Goal: Task Accomplishment & Management: Use online tool/utility

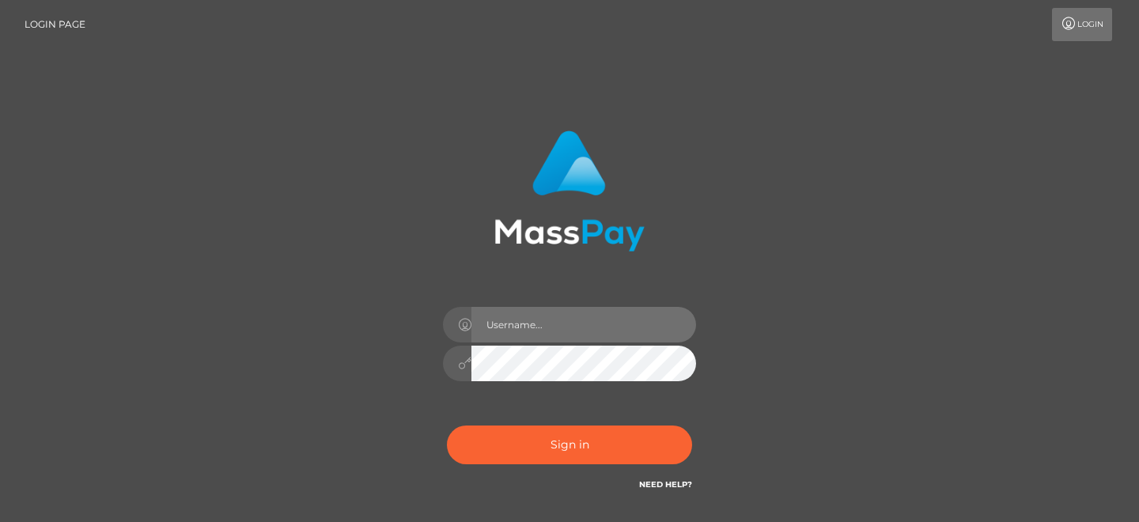
click at [563, 329] on input "text" at bounding box center [583, 325] width 225 height 36
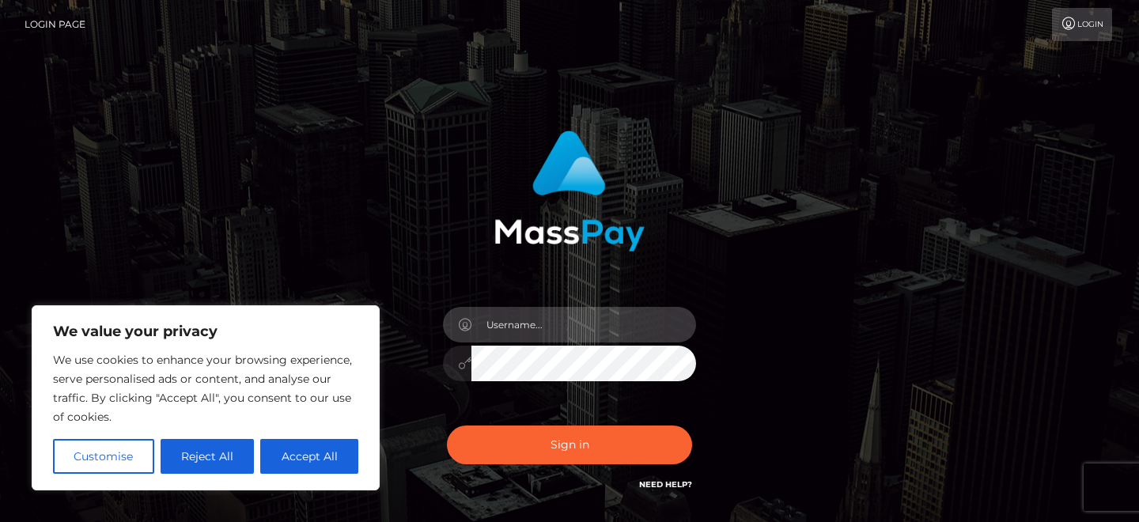
click at [566, 331] on input "text" at bounding box center [583, 325] width 225 height 36
paste input "https://clients.masspay.io/login"
paste input "aluasupport"
type input "aluasupport"
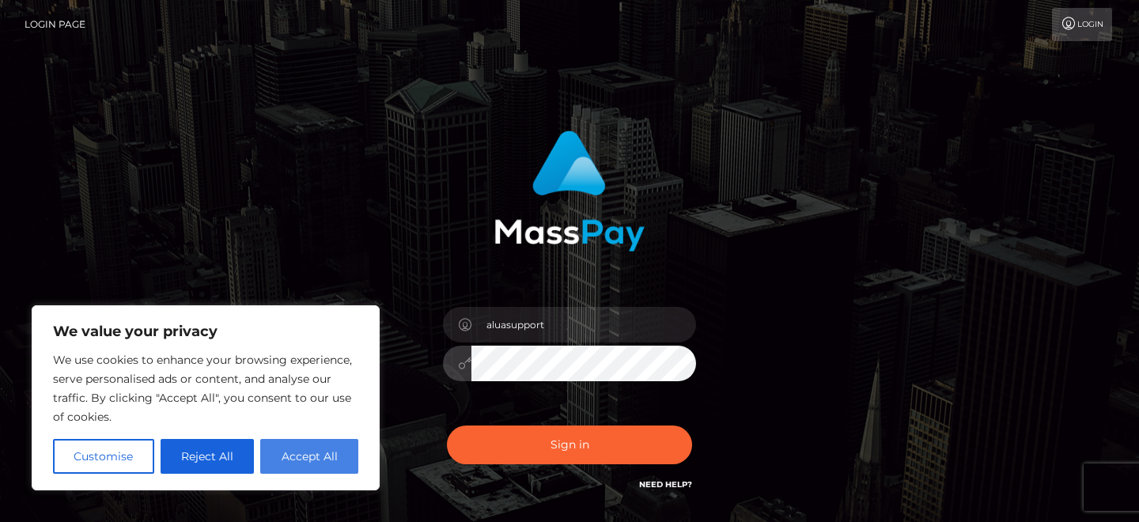
click at [301, 450] on button "Accept All" at bounding box center [309, 456] width 98 height 35
checkbox input "true"
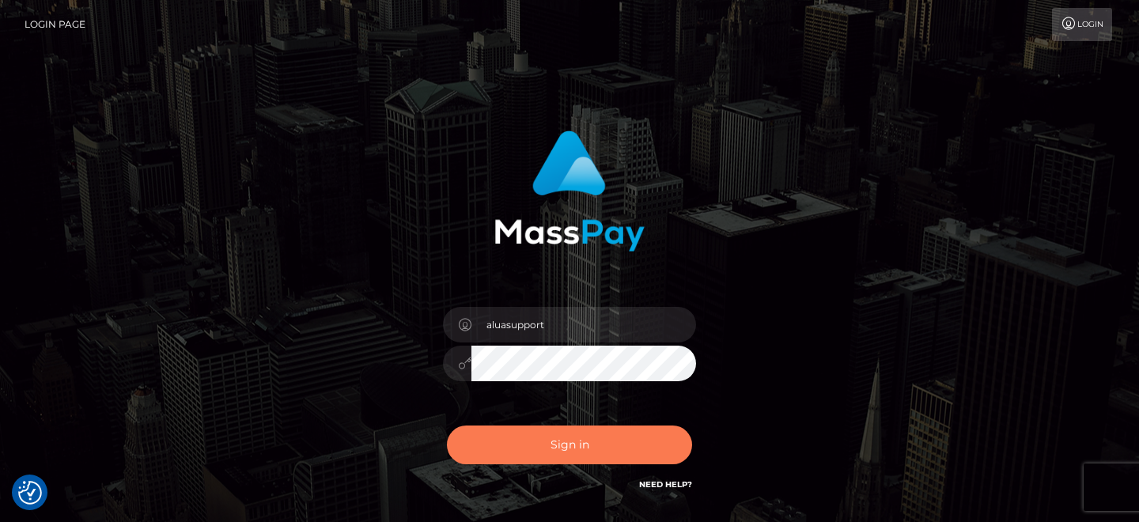
click at [532, 453] on button "Sign in" at bounding box center [569, 445] width 245 height 39
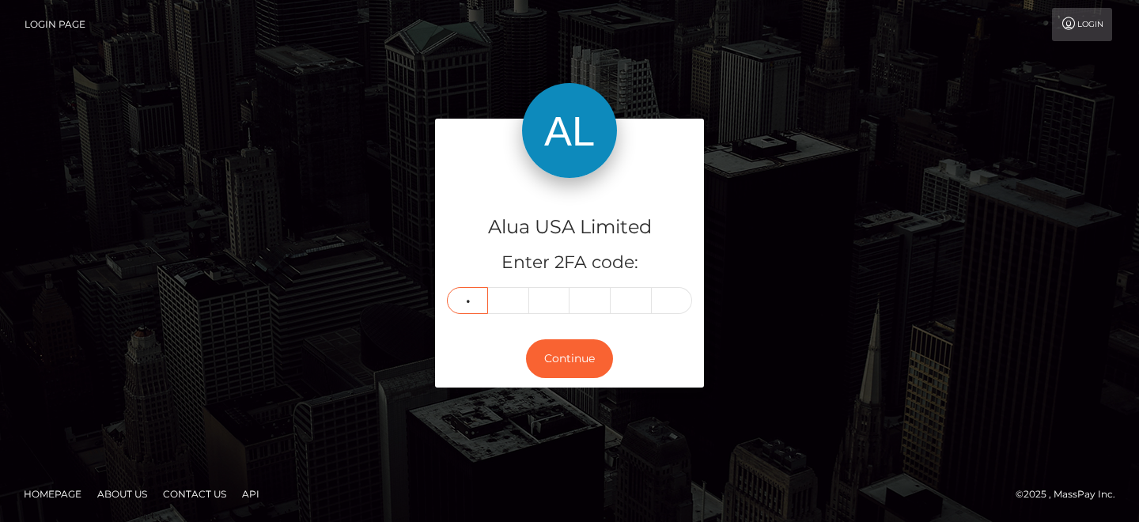
type input "5"
type input "0"
type input "2"
type input "0"
type input "8"
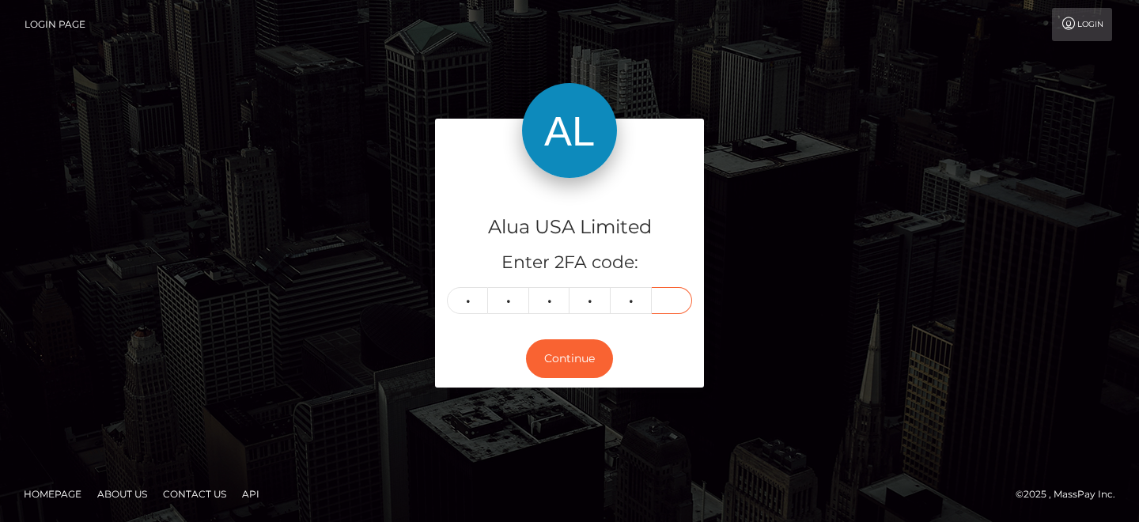
type input "4"
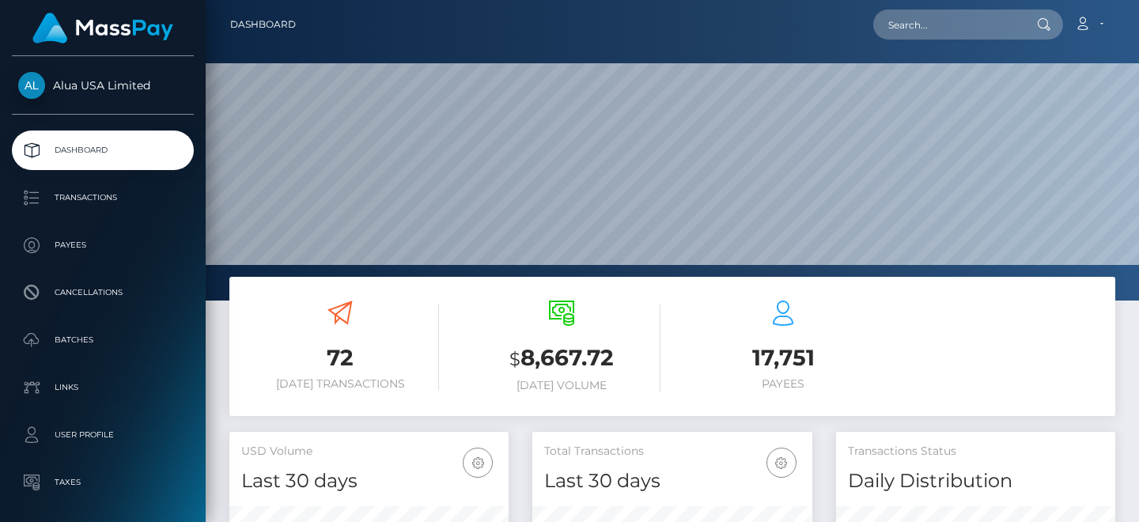
scroll to position [280, 279]
click at [929, 50] on div at bounding box center [672, 150] width 933 height 301
click at [924, 32] on input "text" at bounding box center [947, 24] width 149 height 30
paste input "64384dd94f2de171650411ef"
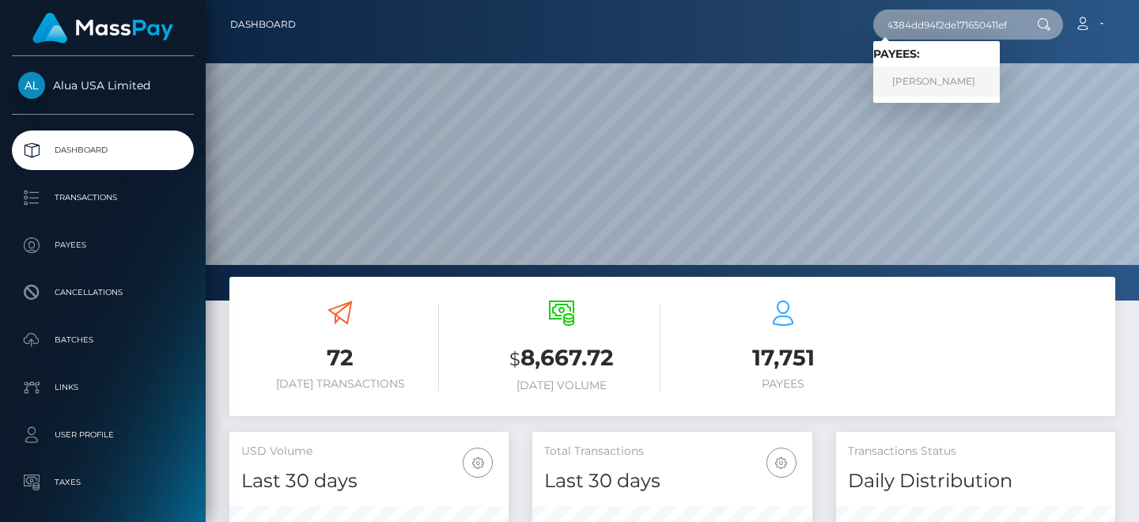
type input "64384dd94f2de171650411ef"
click at [936, 85] on link "Alexandra Ospina" at bounding box center [936, 81] width 127 height 29
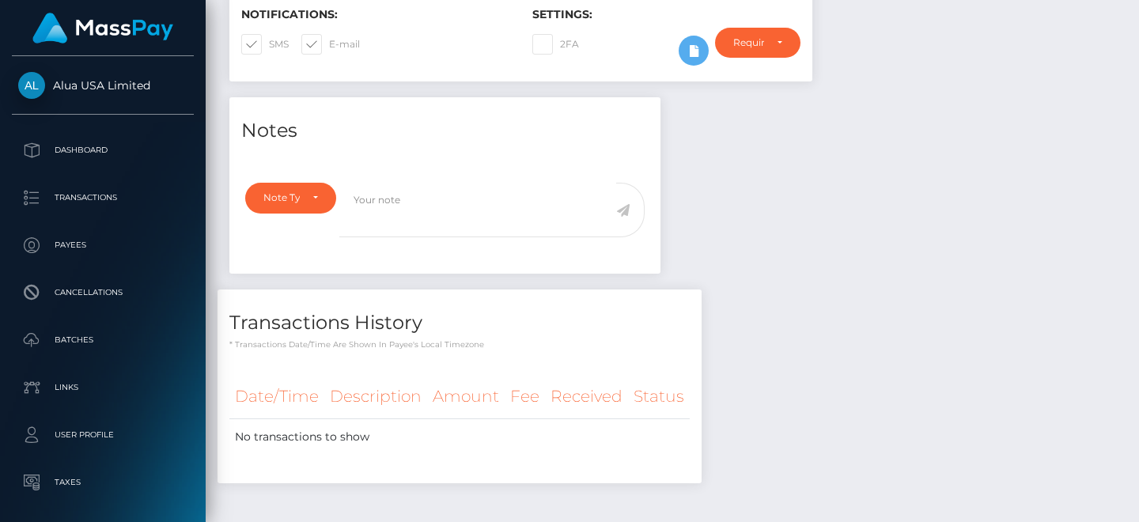
scroll to position [190, 279]
click at [699, 57] on icon at bounding box center [693, 51] width 19 height 20
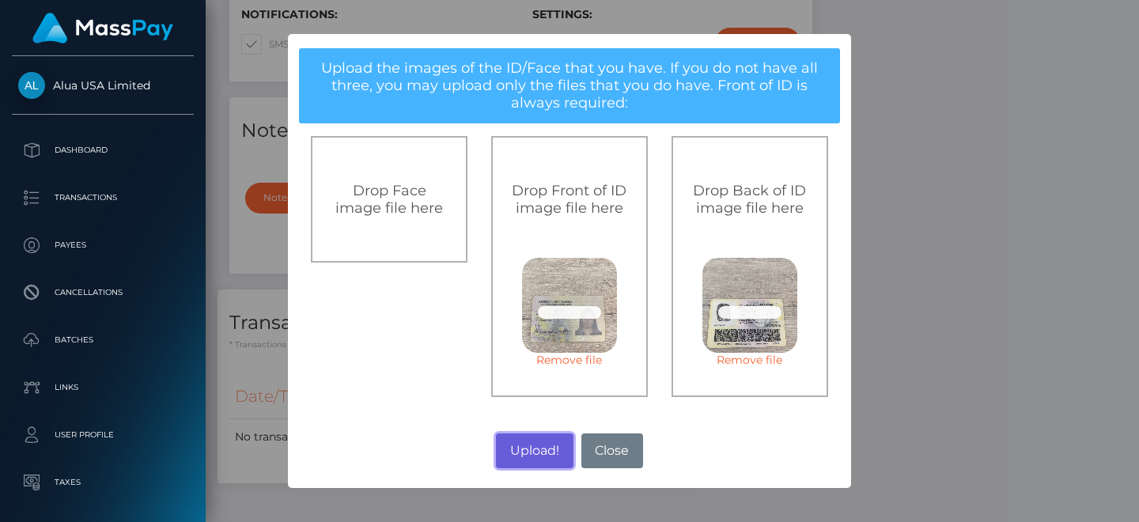
click at [532, 452] on button "Upload!" at bounding box center [534, 450] width 77 height 35
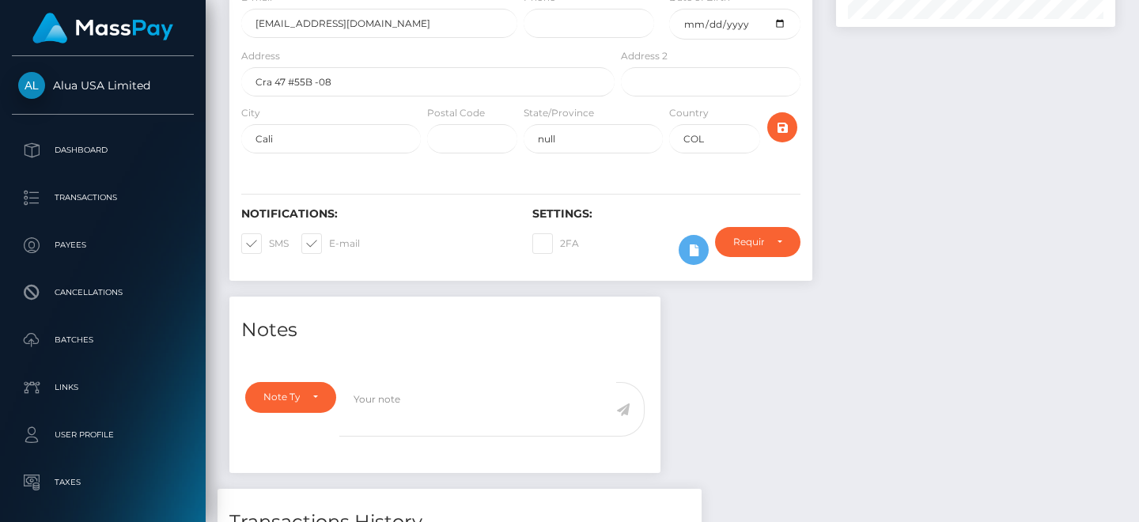
scroll to position [289, 0]
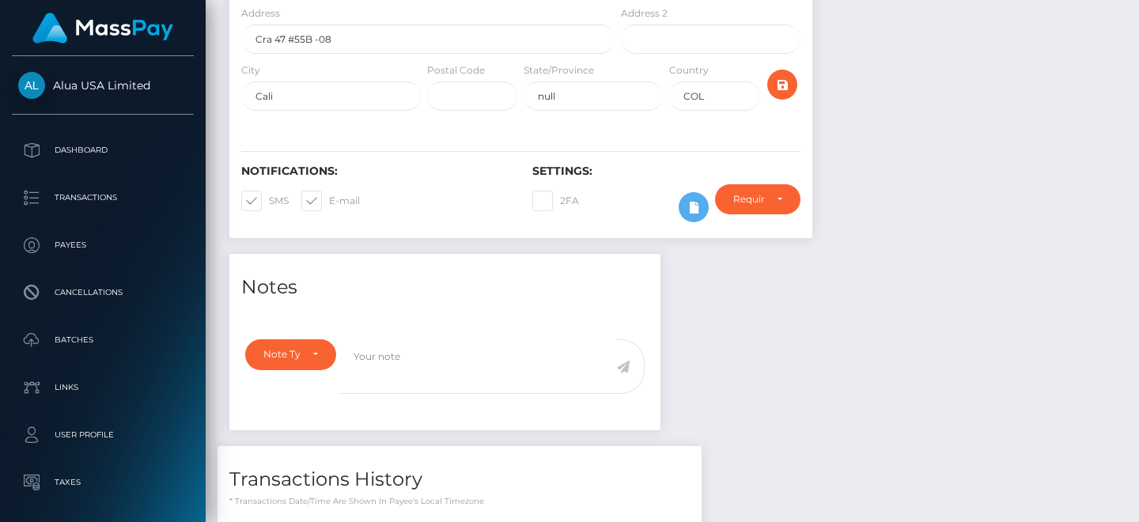
drag, startPoint x: 756, startPoint y: 354, endPoint x: 719, endPoint y: 274, distance: 88.1
click at [756, 354] on div "Notes Note Type Compliance Clear Compliance General Note Type" at bounding box center [673, 455] width 910 height 402
click at [700, 204] on icon at bounding box center [693, 208] width 19 height 20
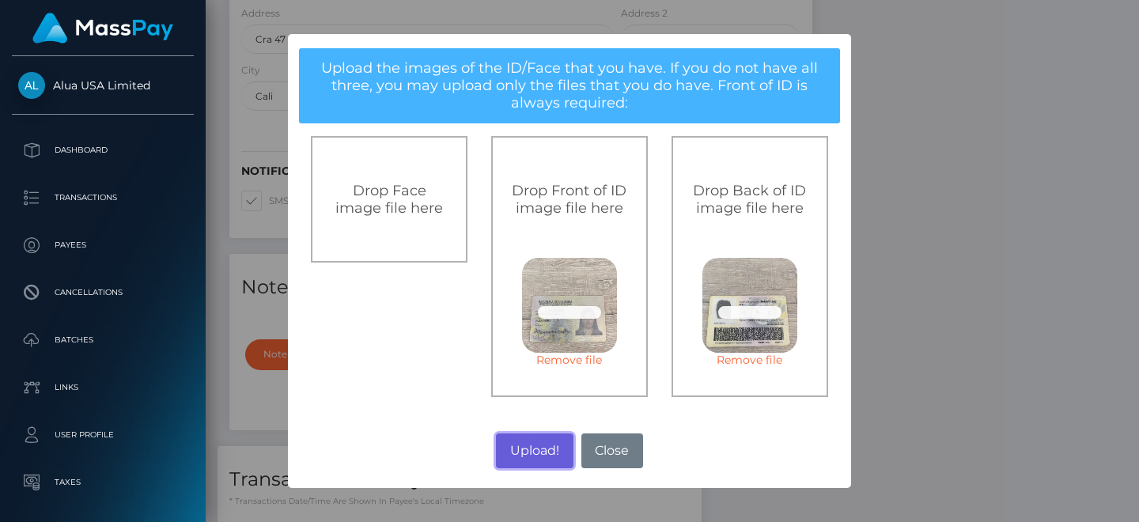
click at [534, 452] on button "Upload!" at bounding box center [534, 450] width 77 height 35
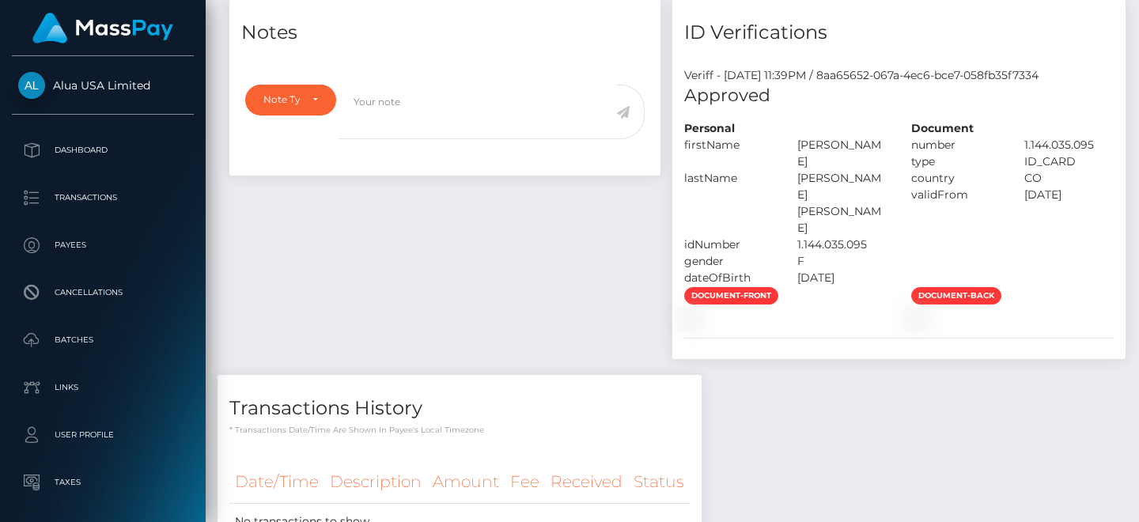
scroll to position [618, 0]
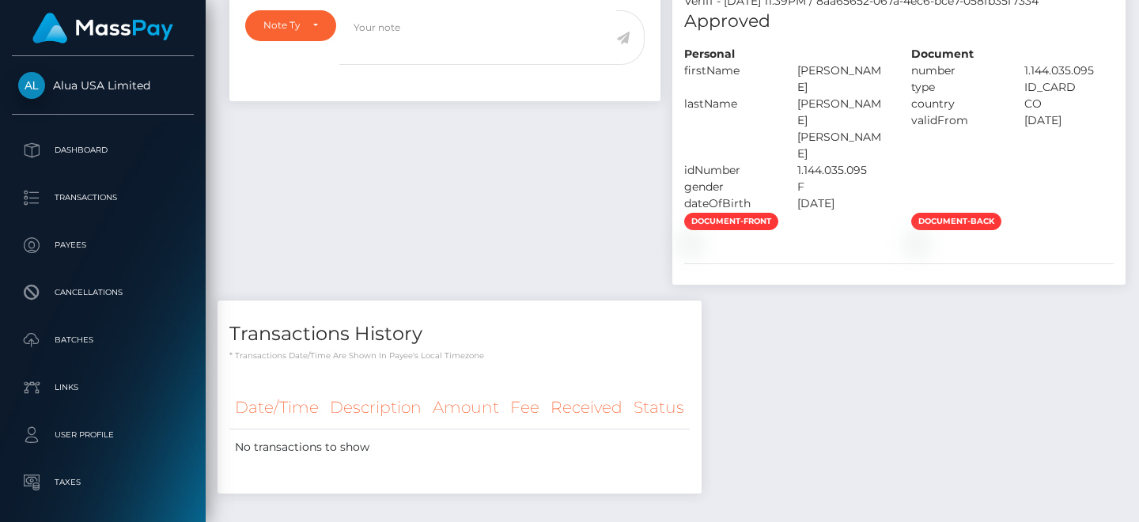
click at [932, 249] on div "Notes Note Type Compliance Clear Compliance General Note Type" at bounding box center [673, 217] width 910 height 585
